Goal: Information Seeking & Learning: Learn about a topic

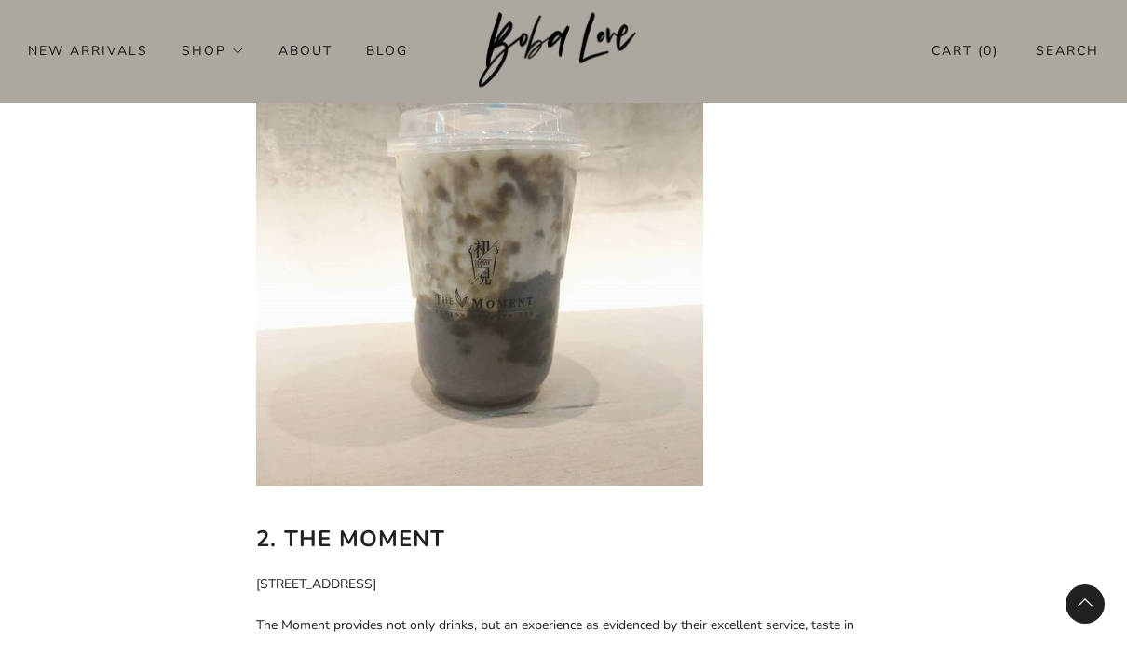
scroll to position [1900, 0]
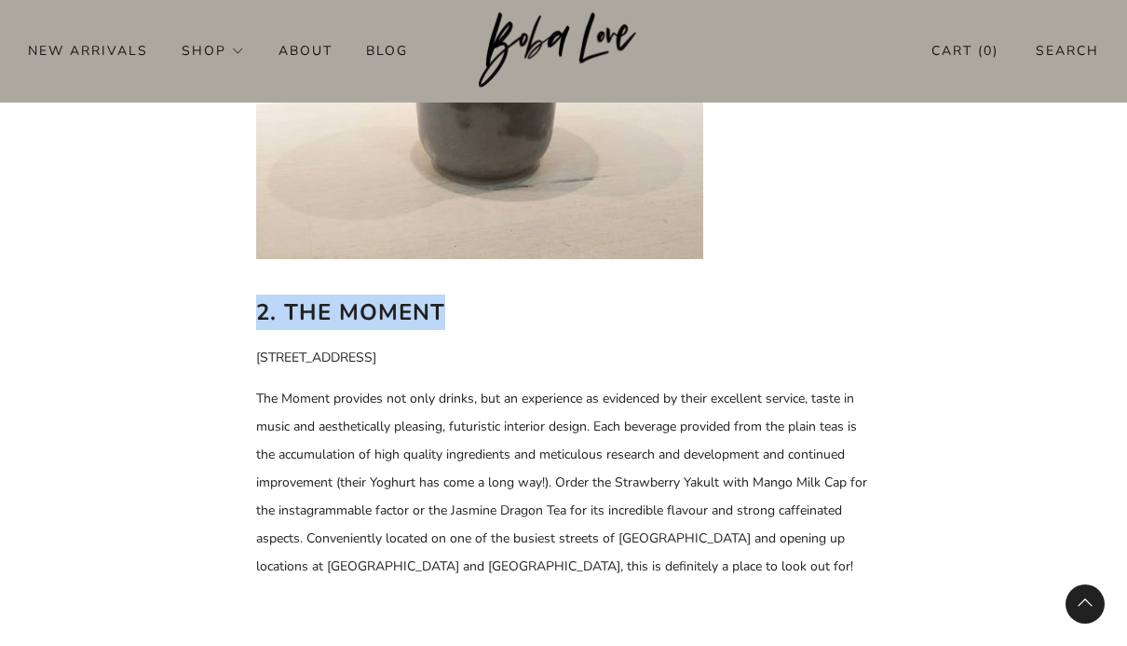
drag, startPoint x: 459, startPoint y: 282, endPoint x: 183, endPoint y: 276, distance: 276.8
copy b "2. The Moment"
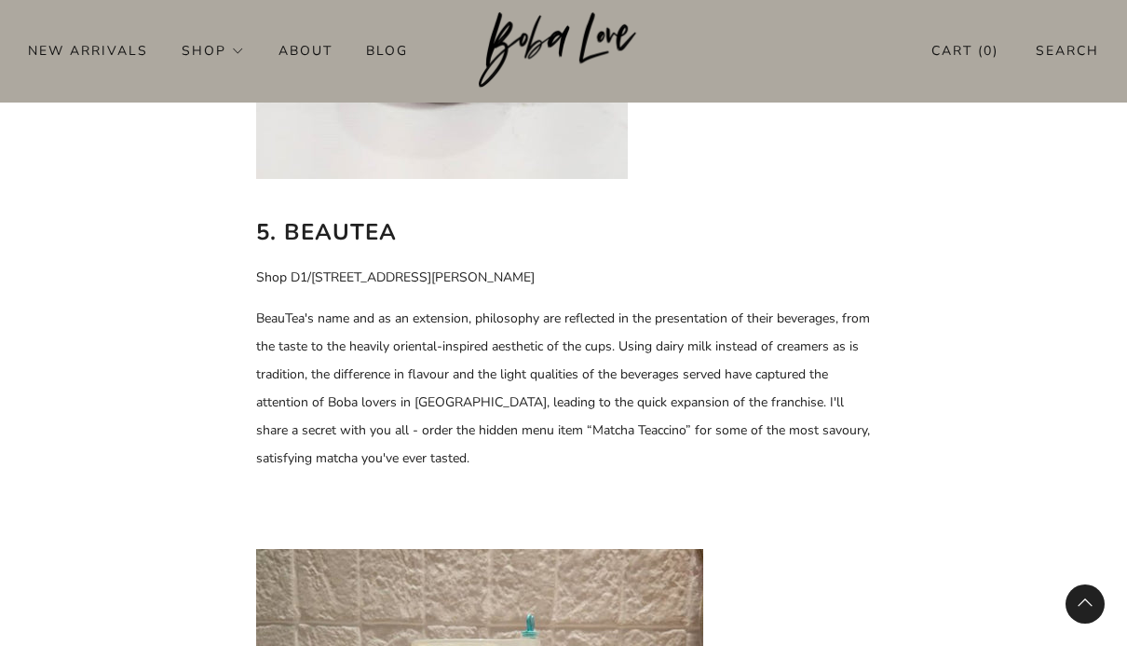
scroll to position [4401, 0]
drag, startPoint x: 402, startPoint y: 207, endPoint x: 243, endPoint y: 213, distance: 158.5
drag, startPoint x: 243, startPoint y: 213, endPoint x: 322, endPoint y: 216, distance: 79.2
click at [322, 217] on b "5. BeauTea" at bounding box center [326, 232] width 141 height 30
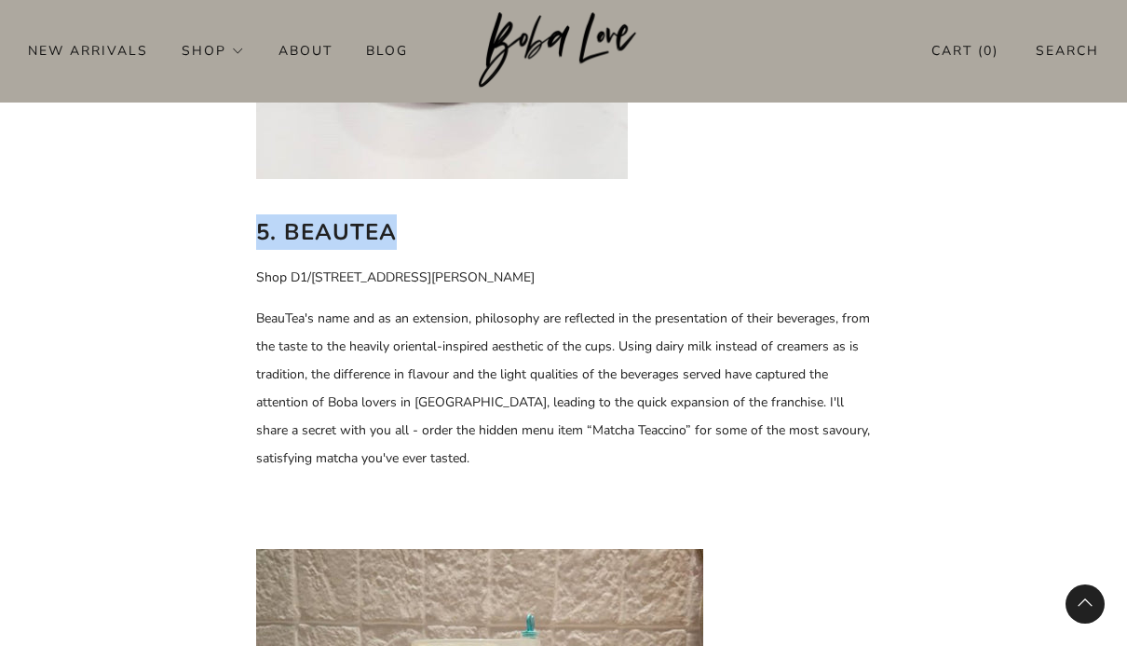
click at [284, 217] on b "5. BeauTea" at bounding box center [326, 232] width 141 height 30
drag, startPoint x: 282, startPoint y: 210, endPoint x: 403, endPoint y: 209, distance: 121.1
click at [403, 214] on h2 "5. BeauTea" at bounding box center [563, 231] width 615 height 35
copy b "BeauTea"
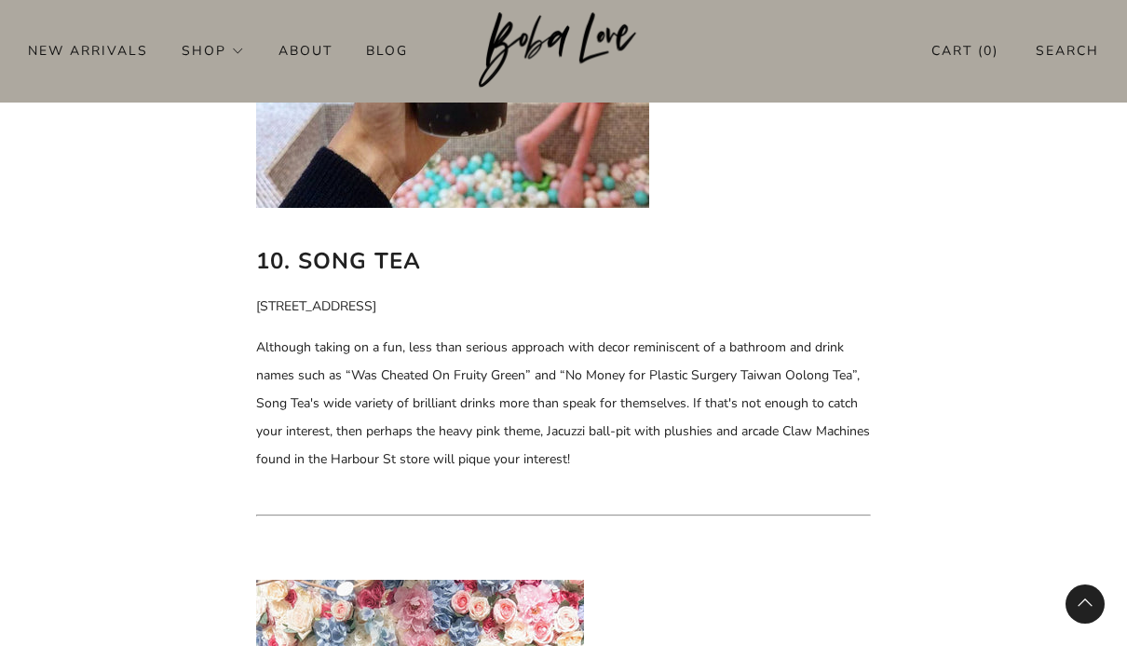
scroll to position [8260, 0]
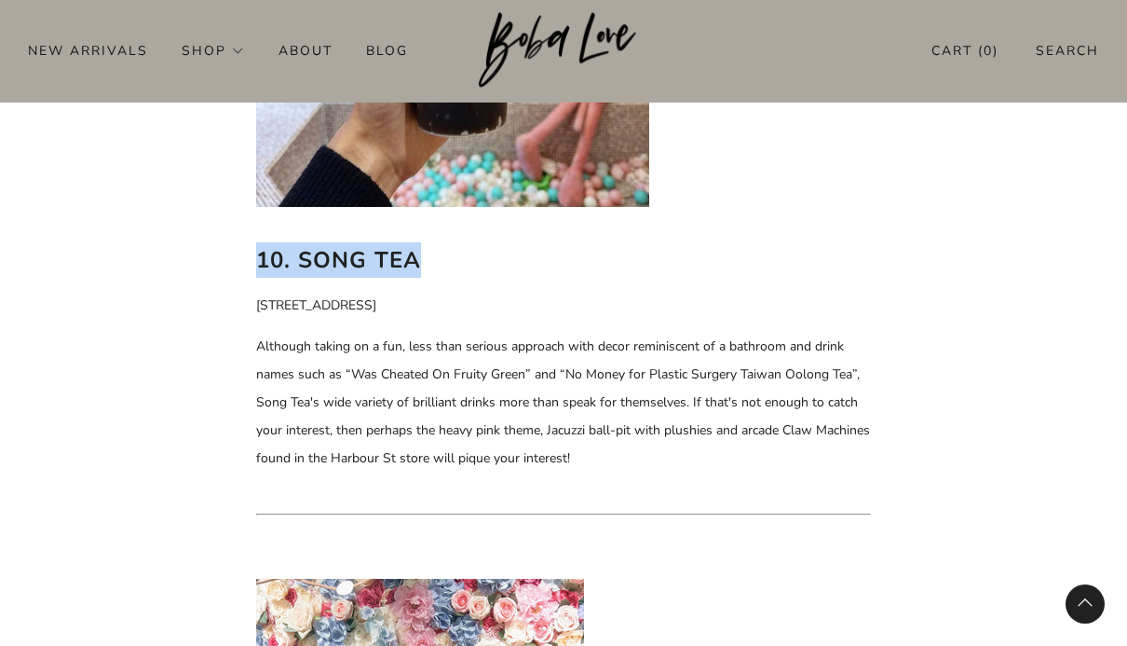
drag, startPoint x: 443, startPoint y: 198, endPoint x: 228, endPoint y: 218, distance: 216.2
click at [314, 245] on b "10. Song Tea" at bounding box center [338, 260] width 165 height 30
drag, startPoint x: 306, startPoint y: 204, endPoint x: 449, endPoint y: 207, distance: 143.5
click at [449, 242] on h2 "10. Song Tea" at bounding box center [563, 259] width 615 height 35
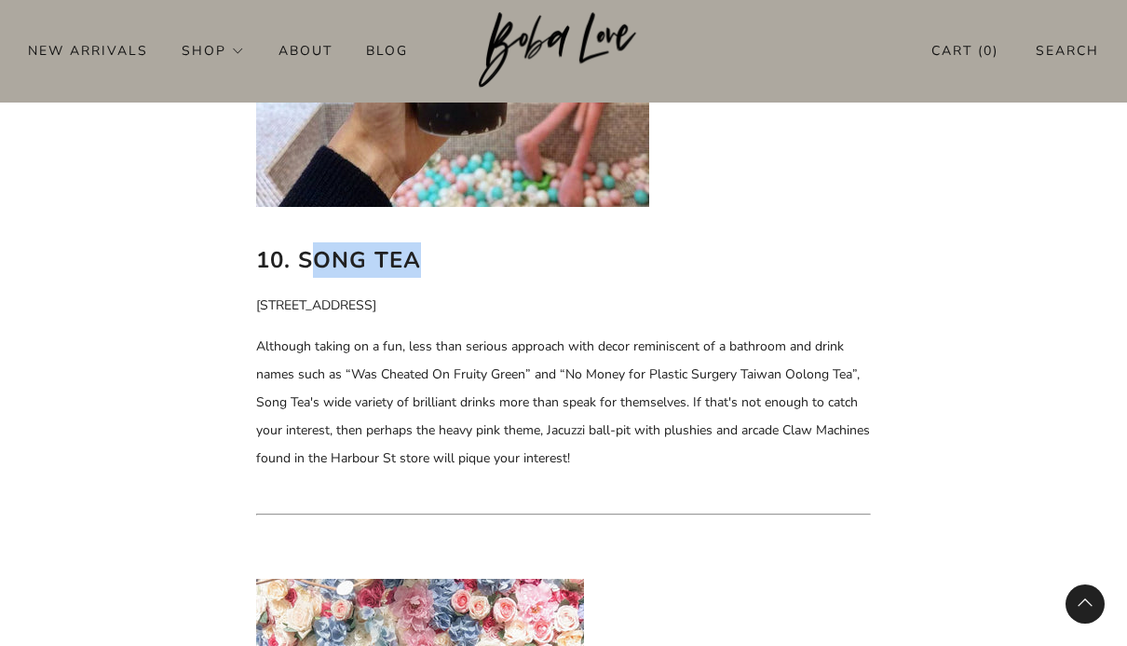
drag, startPoint x: 430, startPoint y: 207, endPoint x: 306, endPoint y: 205, distance: 123.9
click at [306, 242] on h2 "10. Song Tea" at bounding box center [563, 259] width 615 height 35
copy b "Song Tea"
